Goal: Task Accomplishment & Management: Use online tool/utility

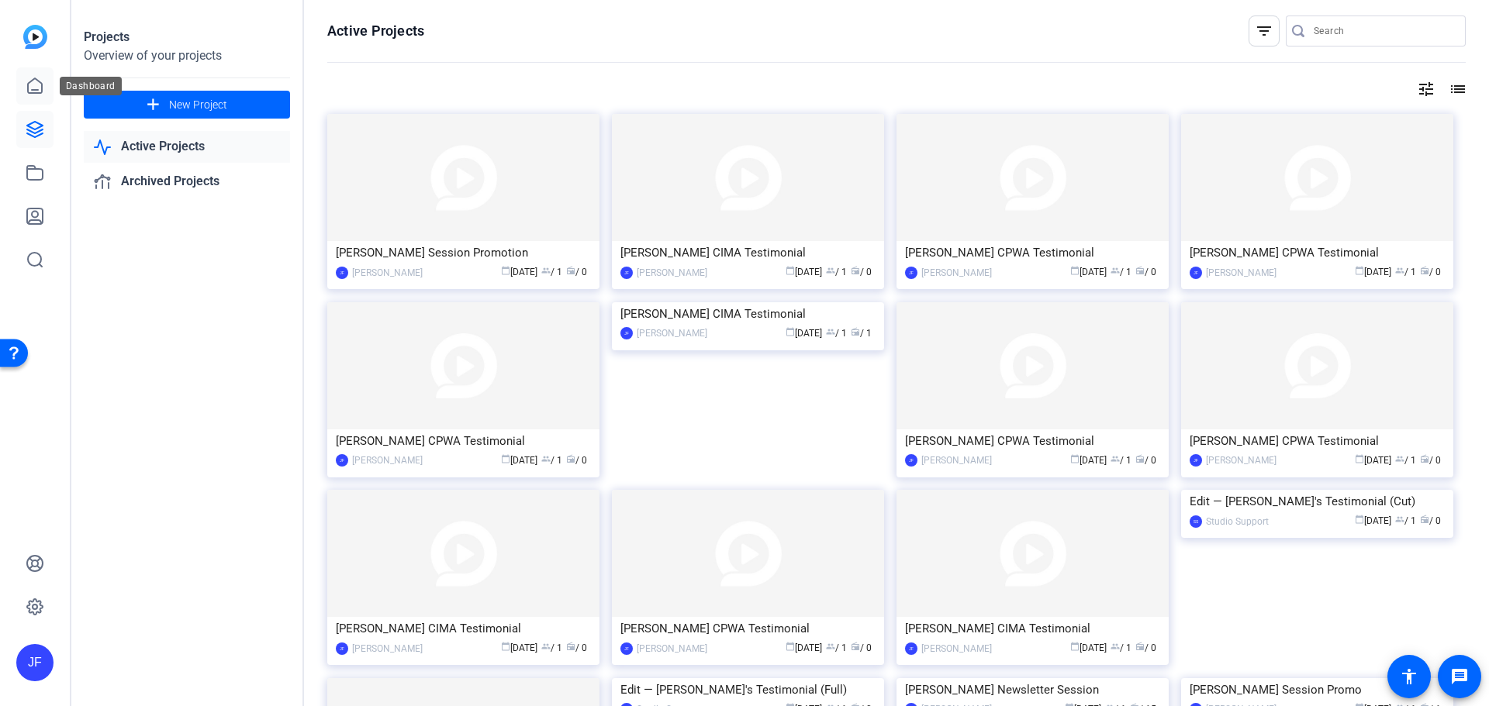
click at [34, 93] on icon at bounding box center [35, 85] width 14 height 15
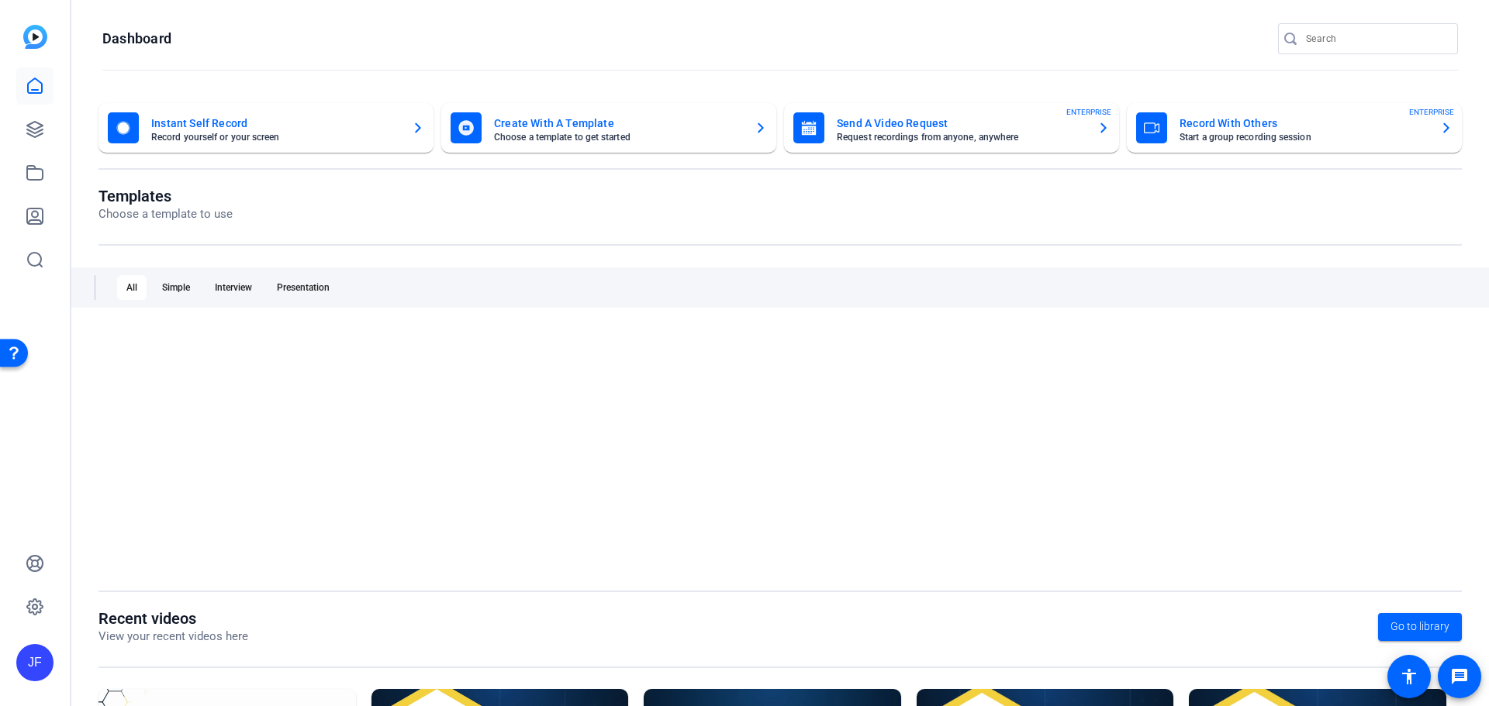
click at [906, 129] on mat-card-title "Send A Video Request" at bounding box center [961, 123] width 248 height 19
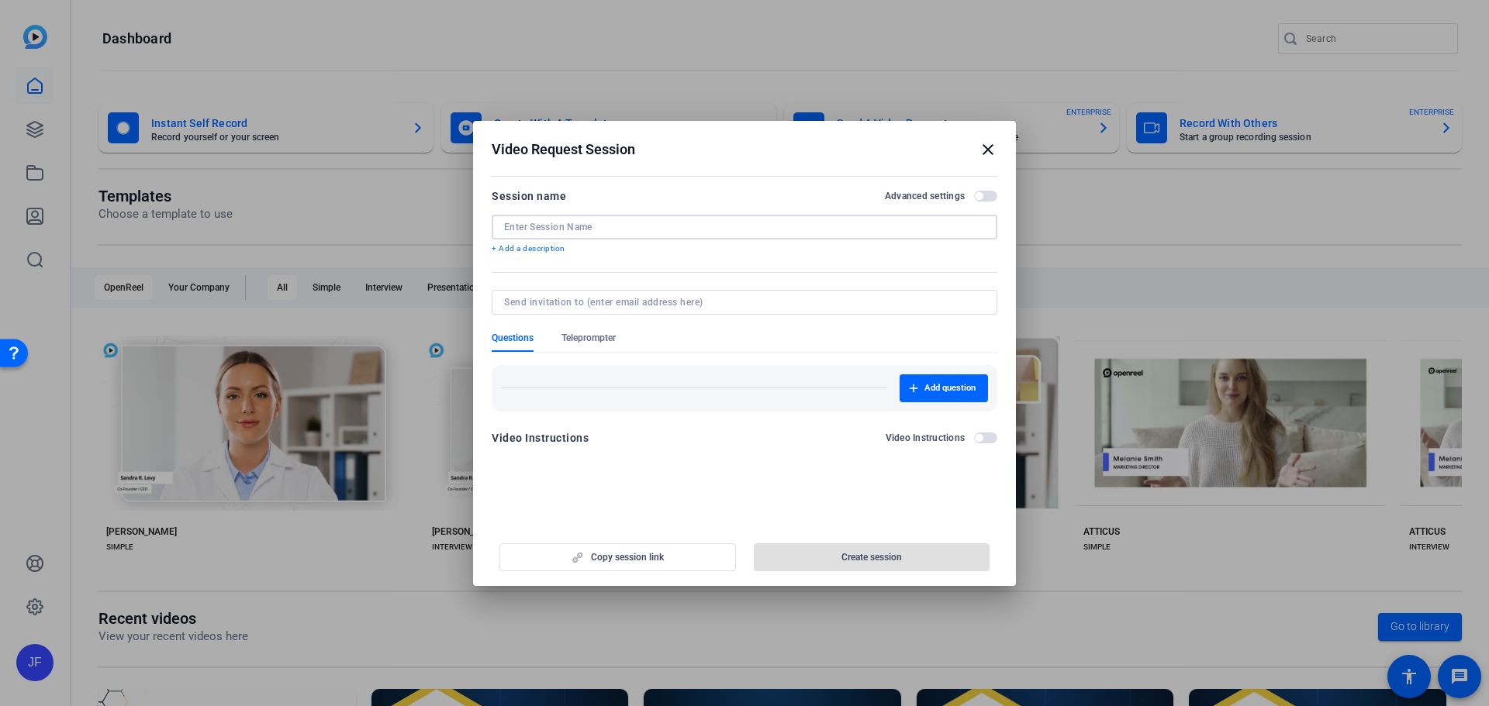
click at [557, 221] on input at bounding box center [744, 227] width 481 height 12
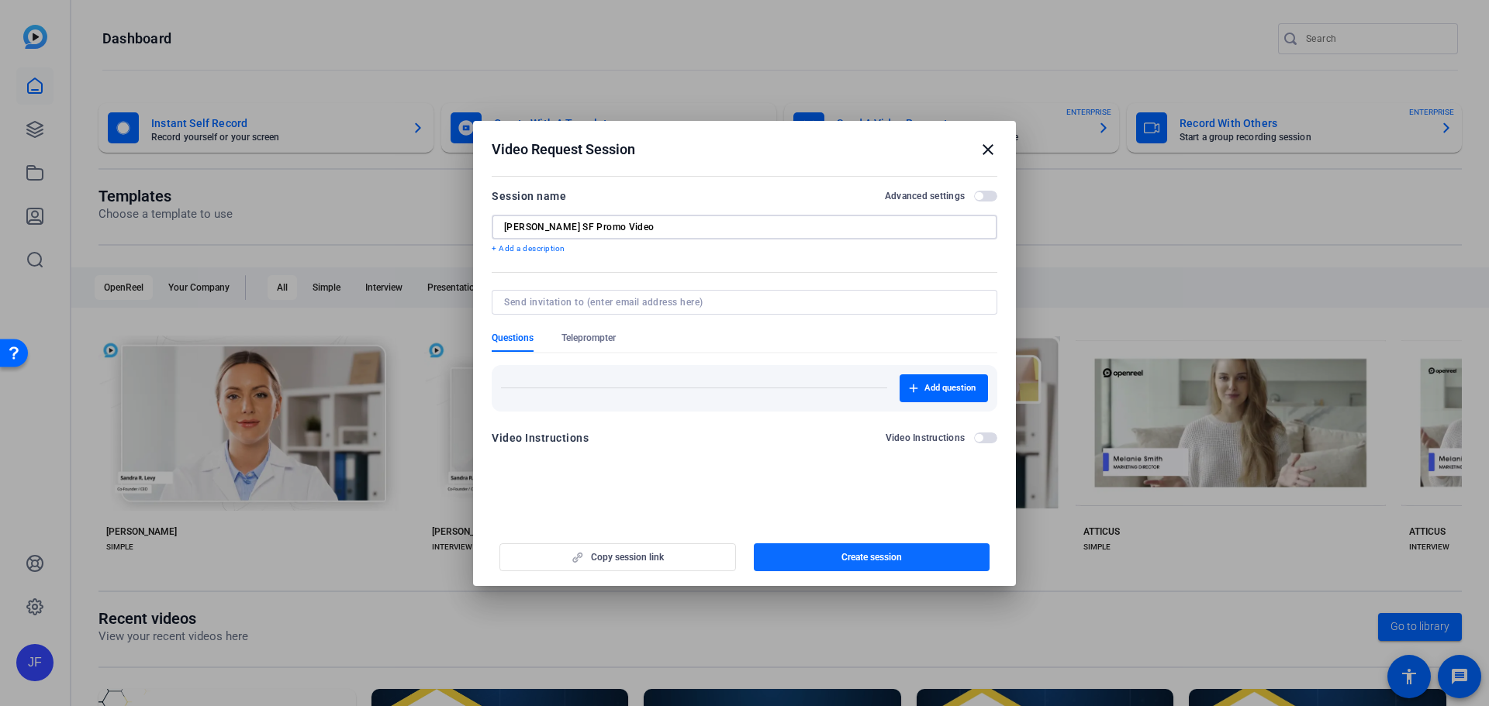
type input "[PERSON_NAME] SF Promo Video"
click at [879, 554] on span "Create session" at bounding box center [871, 557] width 60 height 12
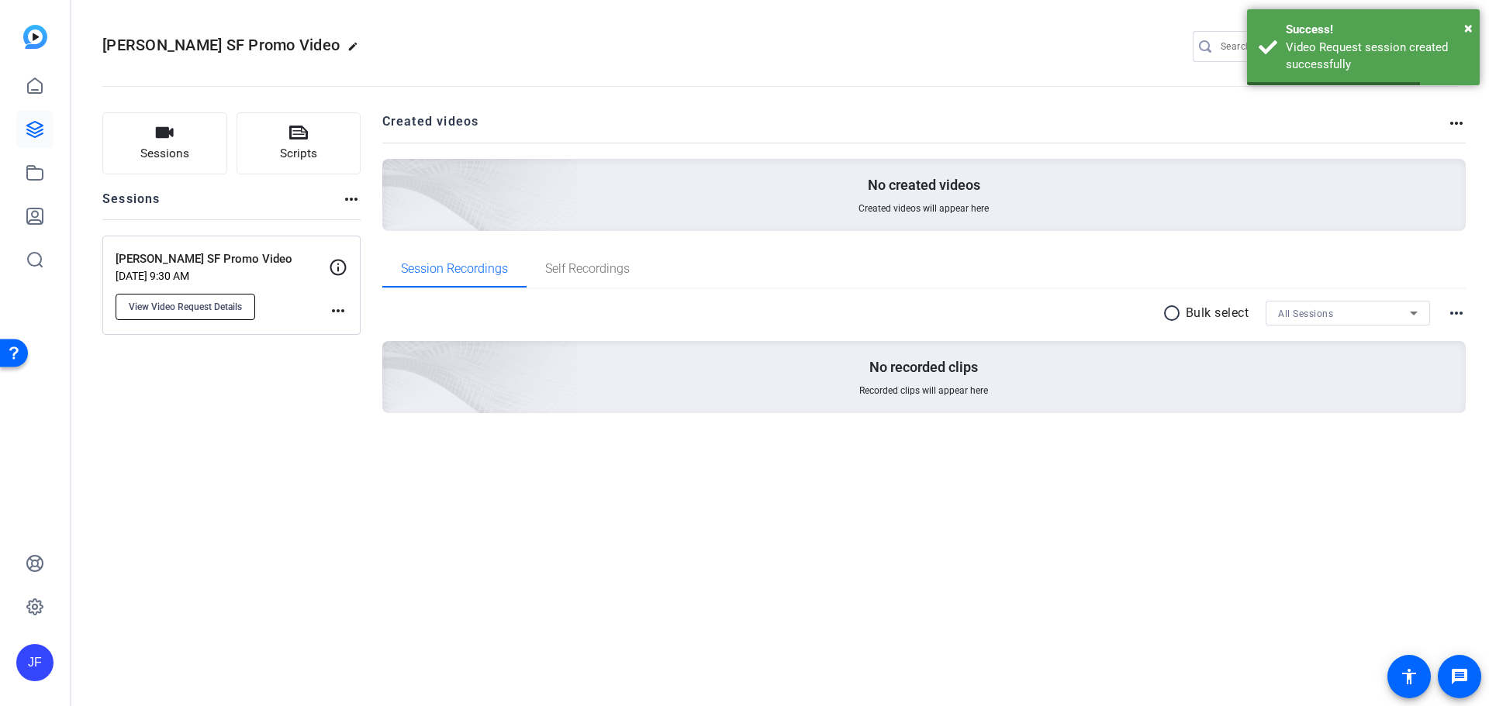
click at [177, 305] on span "View Video Request Details" at bounding box center [185, 307] width 113 height 12
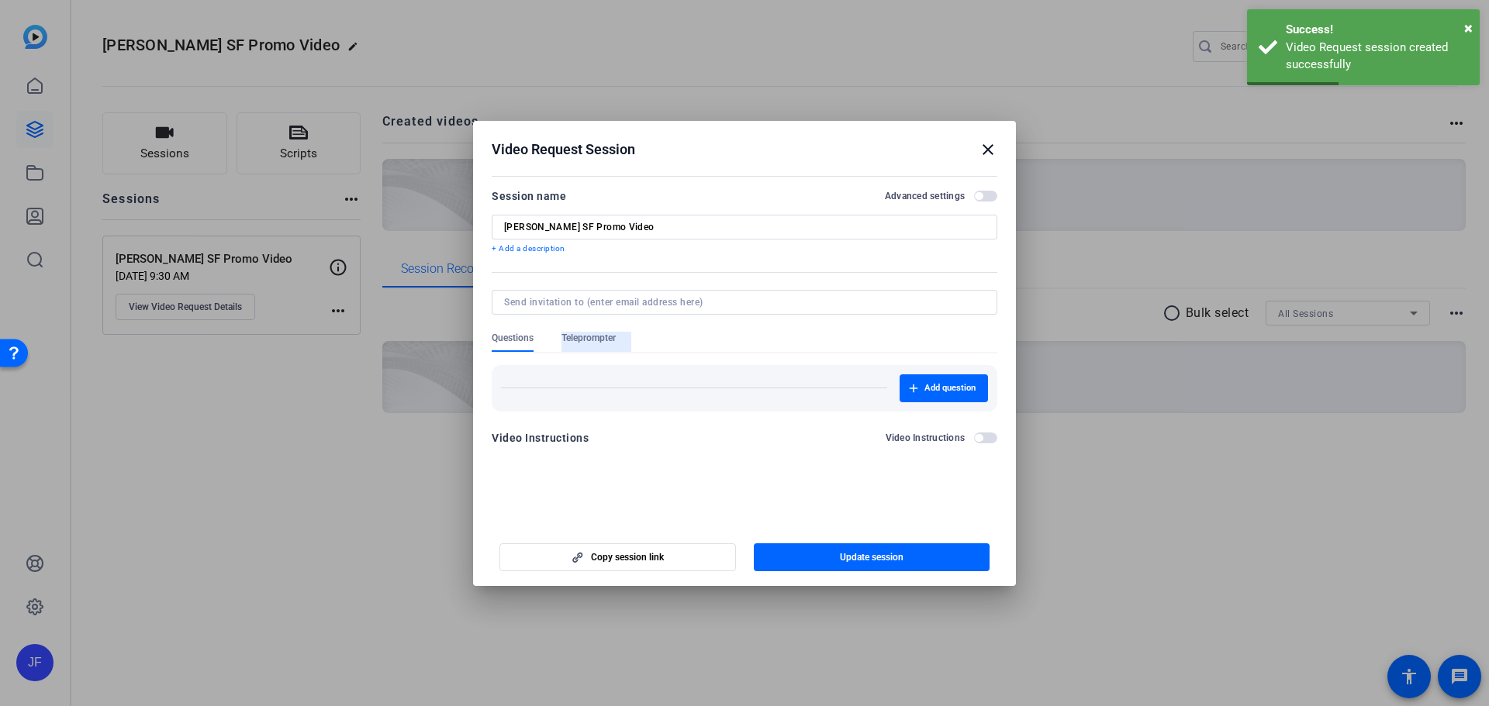
click at [594, 337] on span "Teleprompter" at bounding box center [588, 338] width 54 height 12
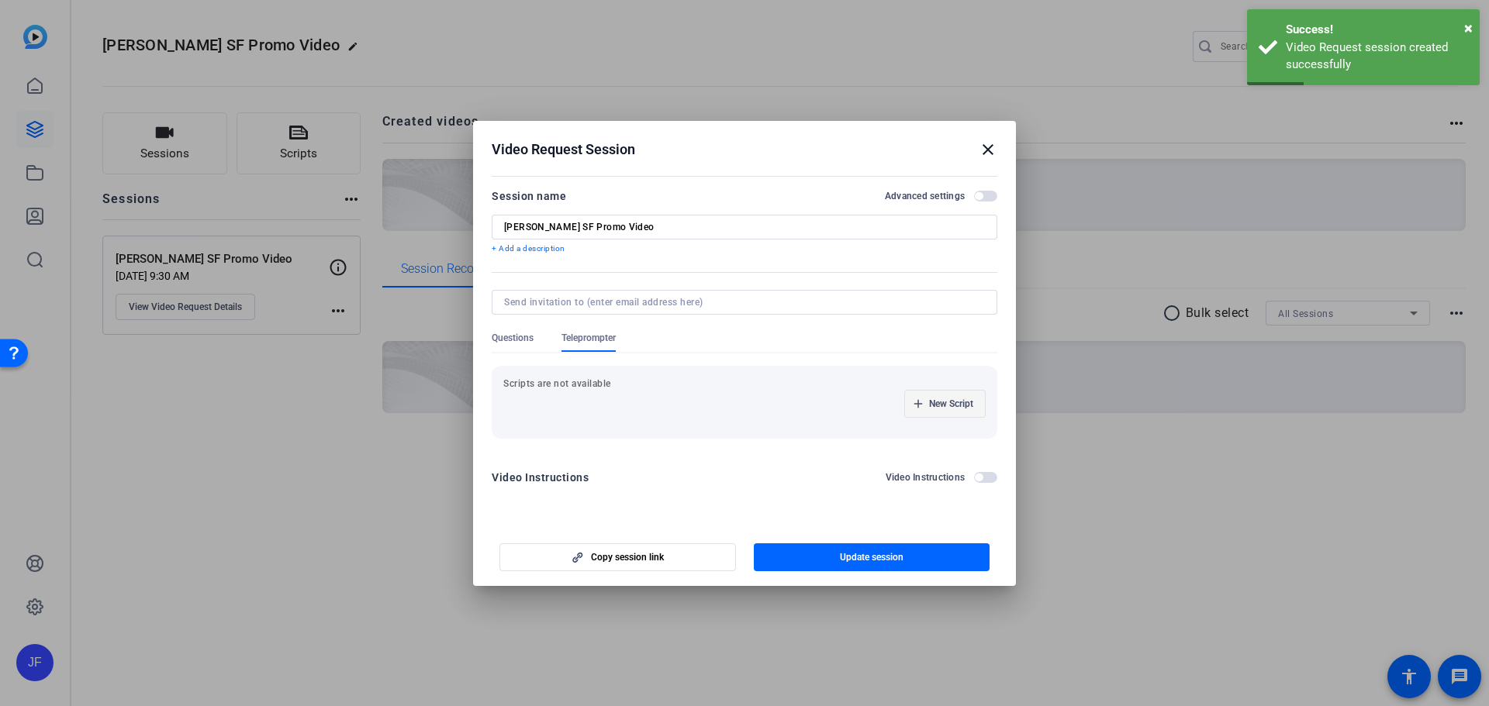
click at [971, 403] on span "New Script" at bounding box center [951, 404] width 44 height 12
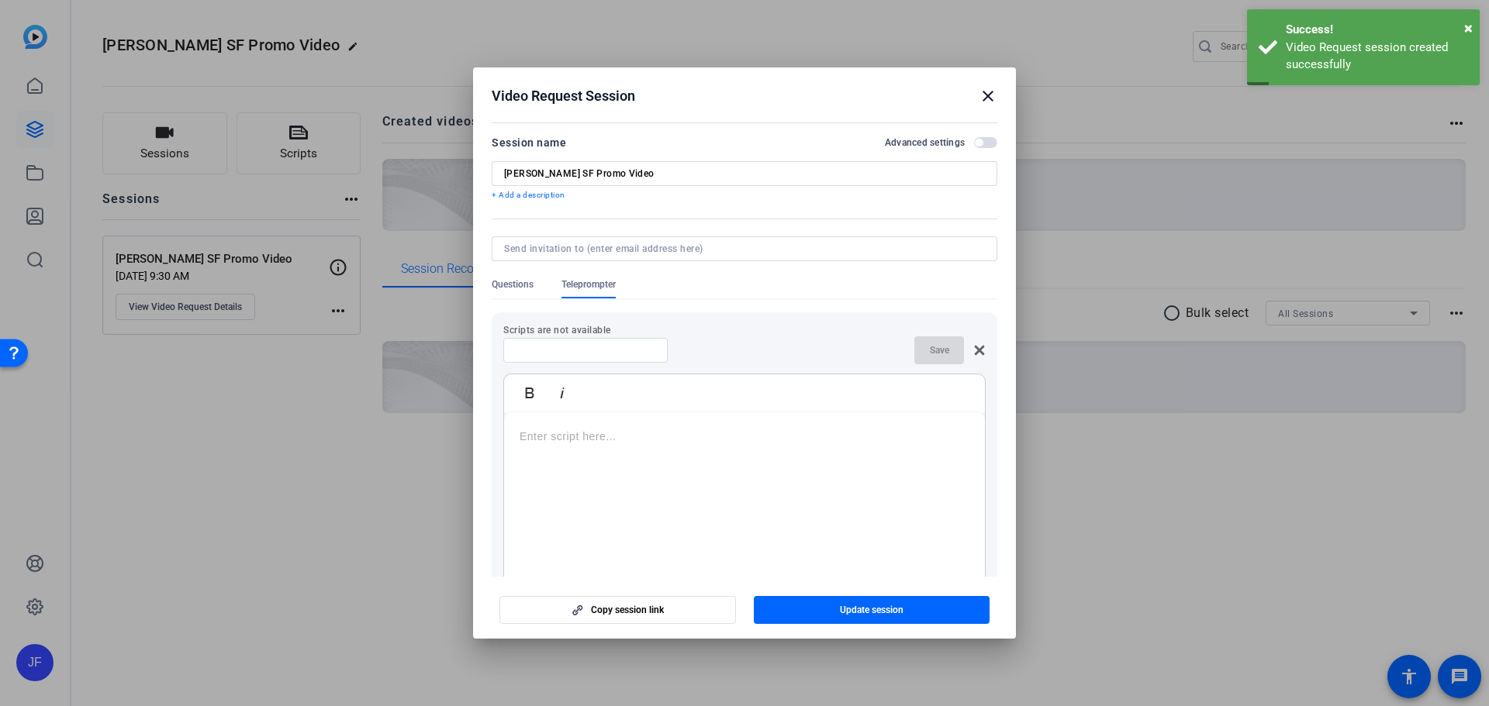
click at [599, 350] on input at bounding box center [586, 350] width 140 height 12
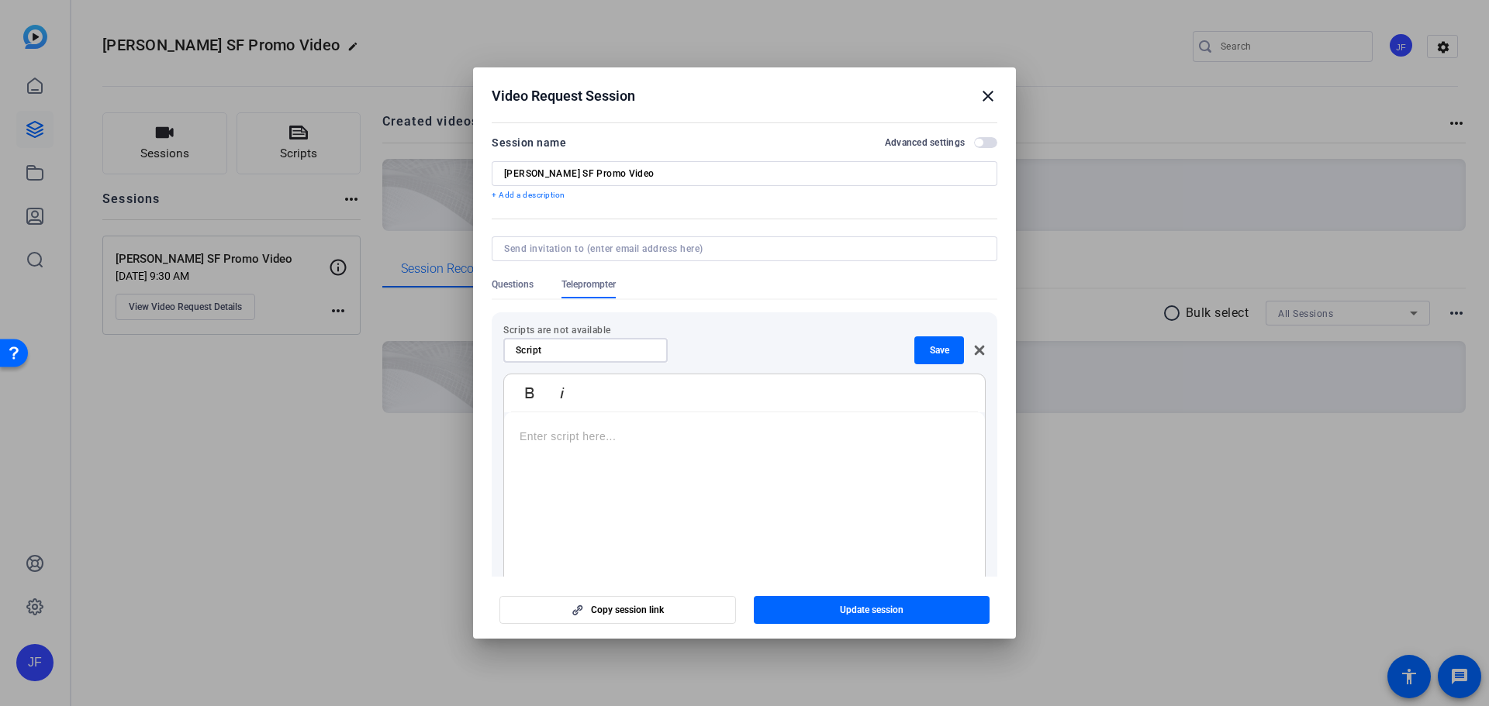
type input "Script"
click at [627, 430] on p at bounding box center [745, 436] width 450 height 17
click at [555, 435] on p "Enter Script here if desired." at bounding box center [745, 436] width 450 height 17
click at [937, 351] on span "Save" at bounding box center [939, 350] width 19 height 12
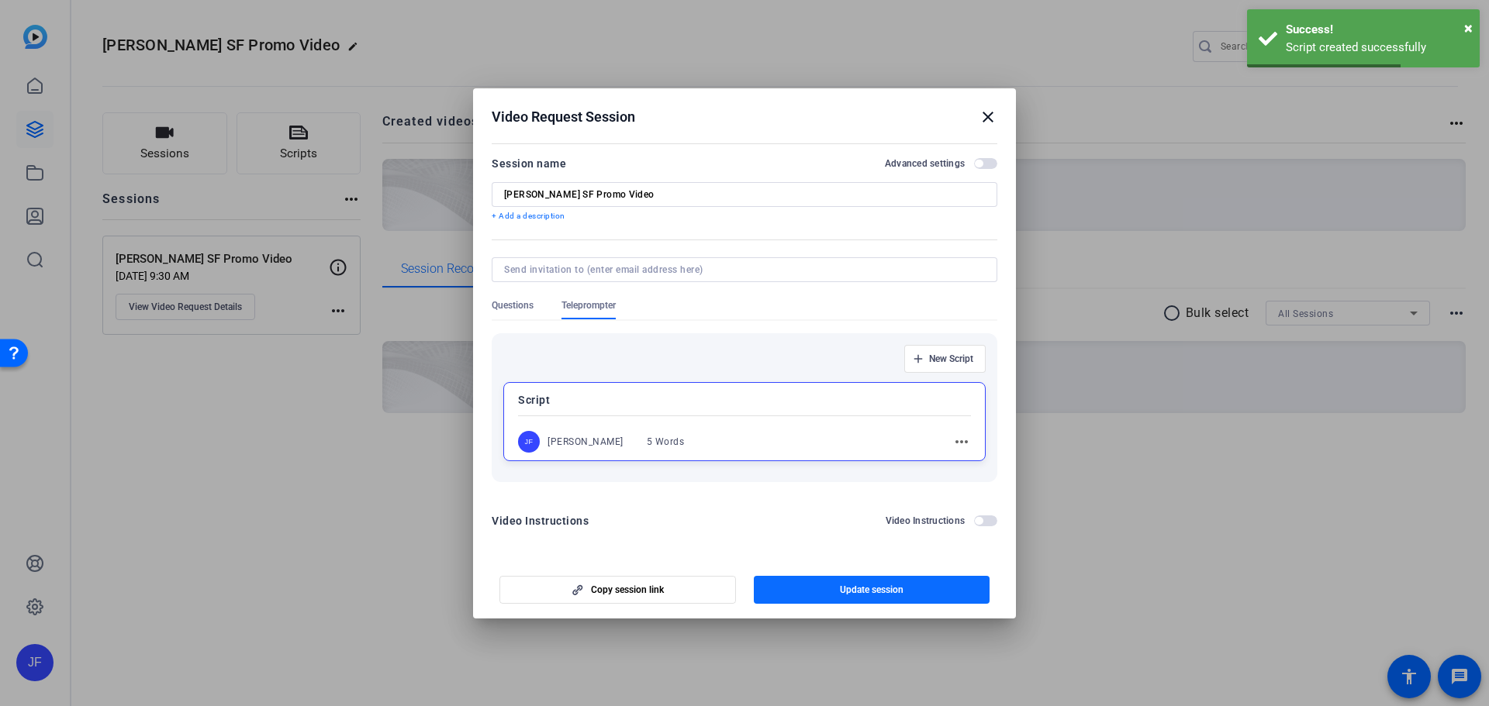
click at [918, 589] on span "button" at bounding box center [872, 589] width 237 height 37
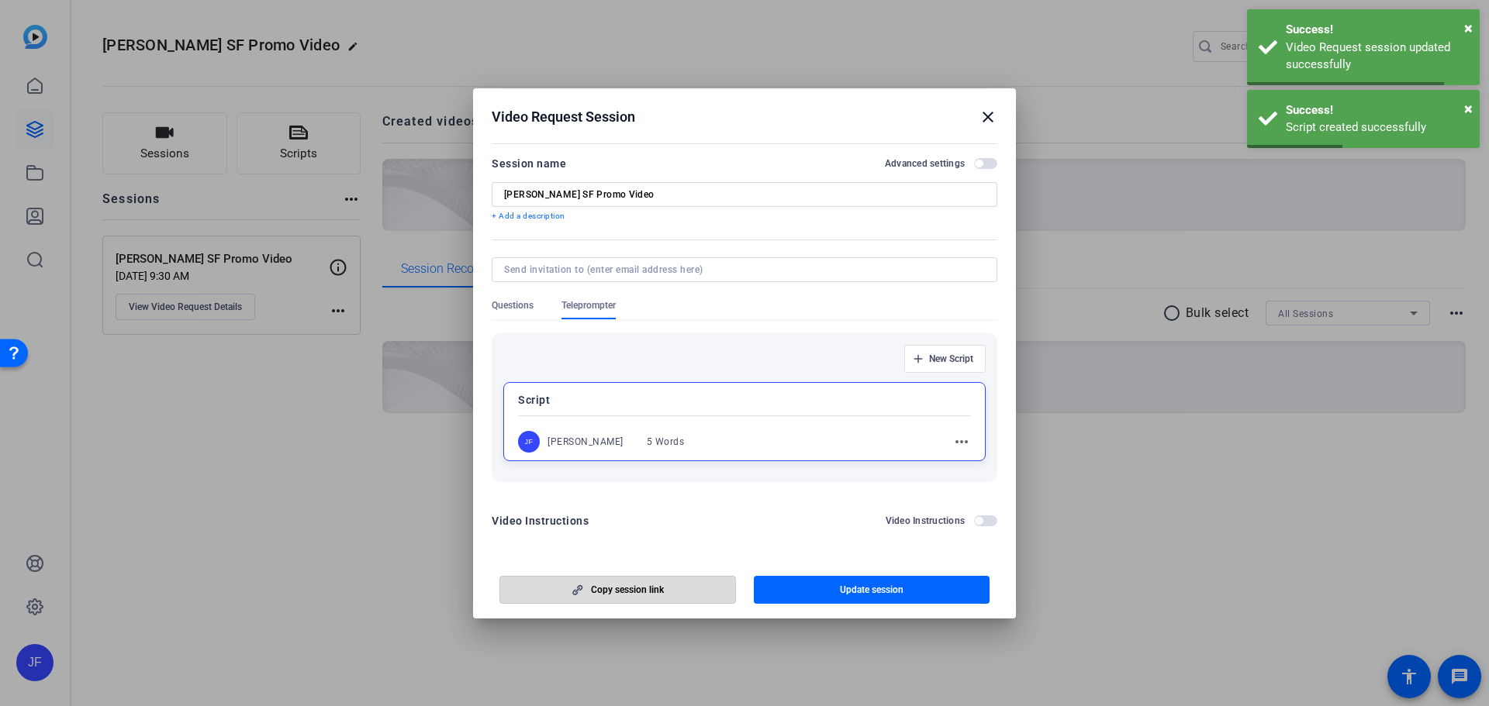
click at [670, 594] on span "button" at bounding box center [617, 589] width 235 height 37
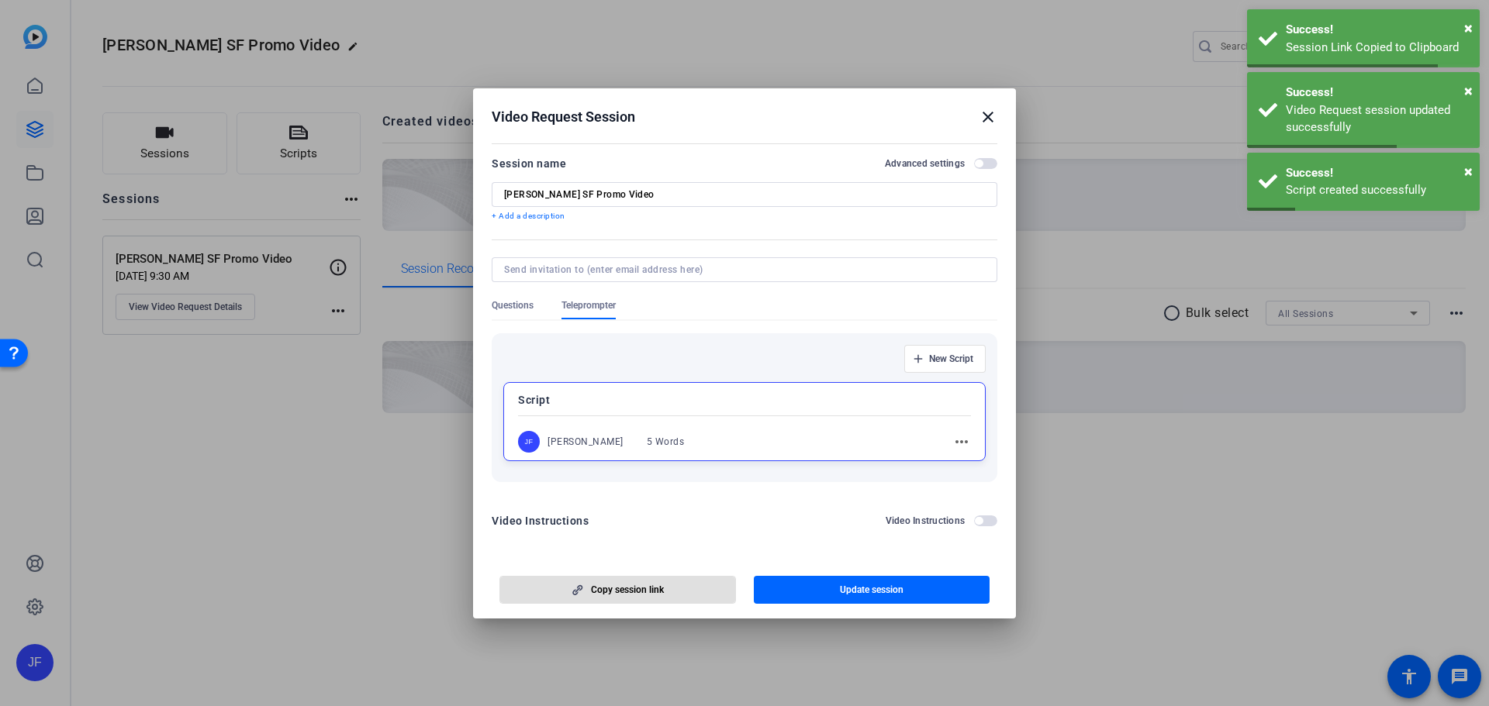
click at [985, 116] on mat-icon "close" at bounding box center [988, 117] width 19 height 19
